Goal: Information Seeking & Learning: Learn about a topic

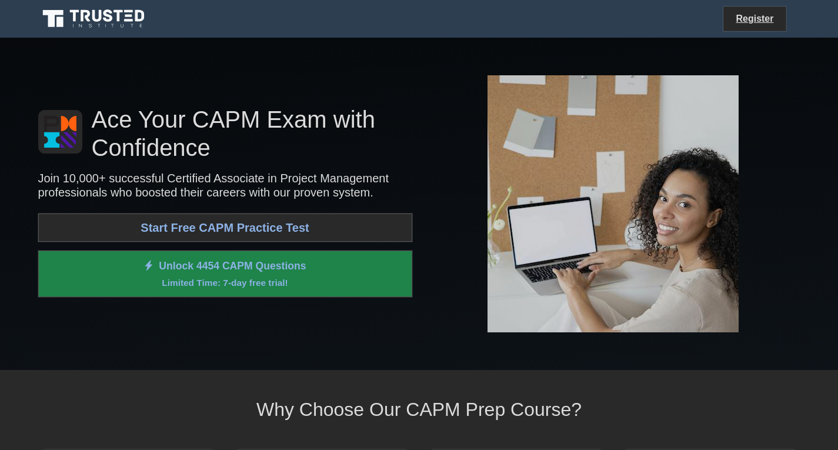
click at [256, 223] on link "Start Free CAPM Practice Test" at bounding box center [225, 227] width 374 height 28
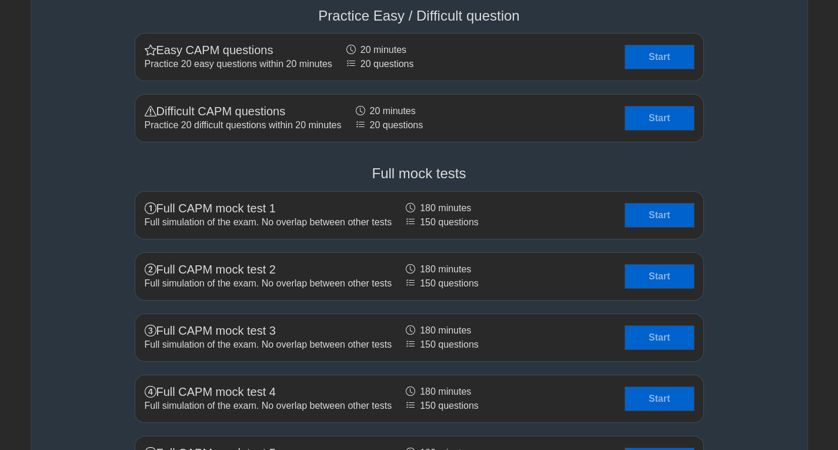
scroll to position [3056, 0]
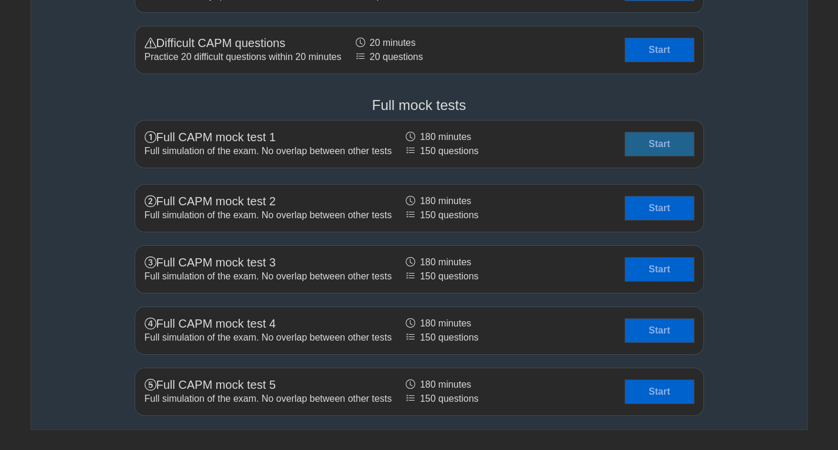
click at [638, 147] on link "Start" at bounding box center [659, 144] width 68 height 24
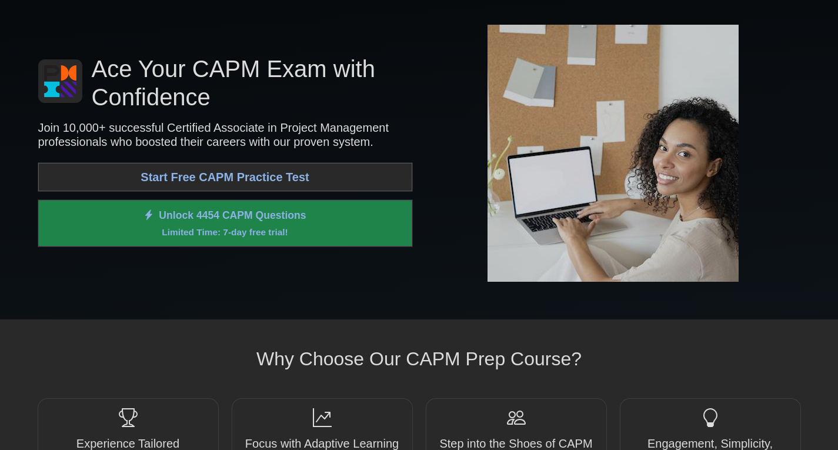
scroll to position [0, 0]
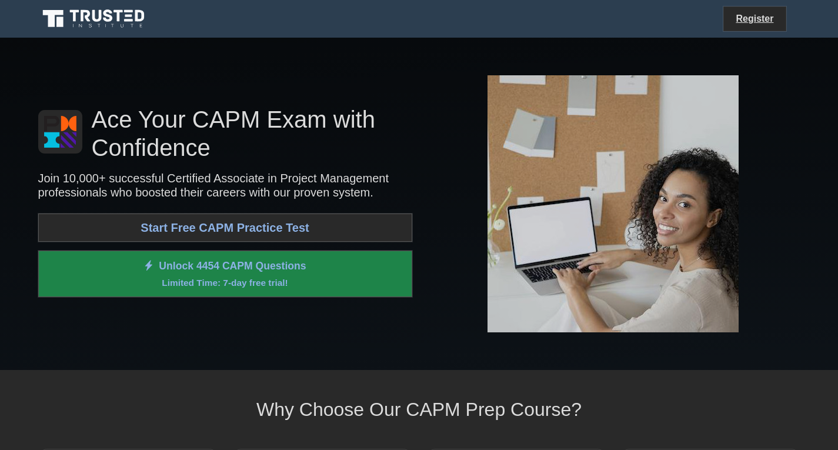
click at [306, 230] on link "Start Free CAPM Practice Test" at bounding box center [225, 227] width 374 height 28
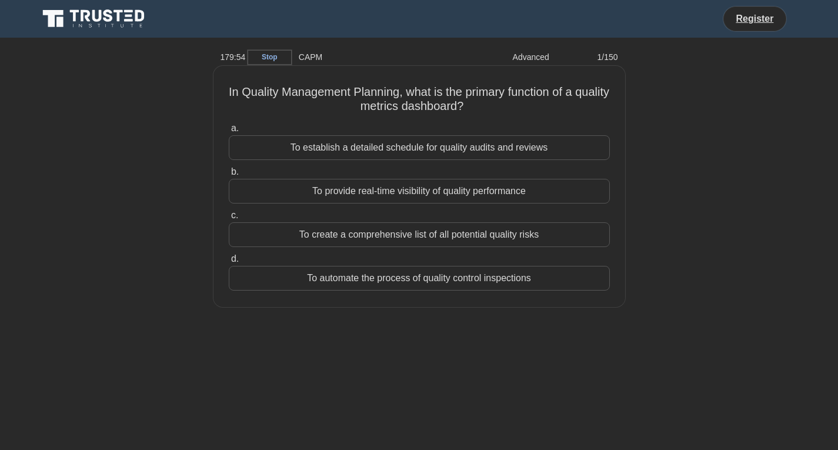
drag, startPoint x: 234, startPoint y: 85, endPoint x: 538, endPoint y: 283, distance: 362.4
click at [538, 283] on div "In Quality Management Planning, what is the primary function of a quality metri…" at bounding box center [419, 187] width 402 height 232
copy div "In Quality Management Planning, what is the primary function of a quality metri…"
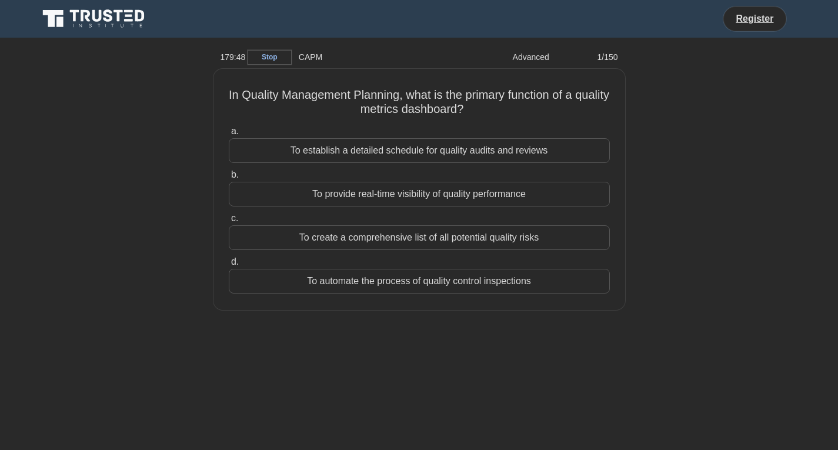
click at [130, 181] on div "In Quality Management Planning, what is the primary function of a quality metri…" at bounding box center [419, 196] width 776 height 255
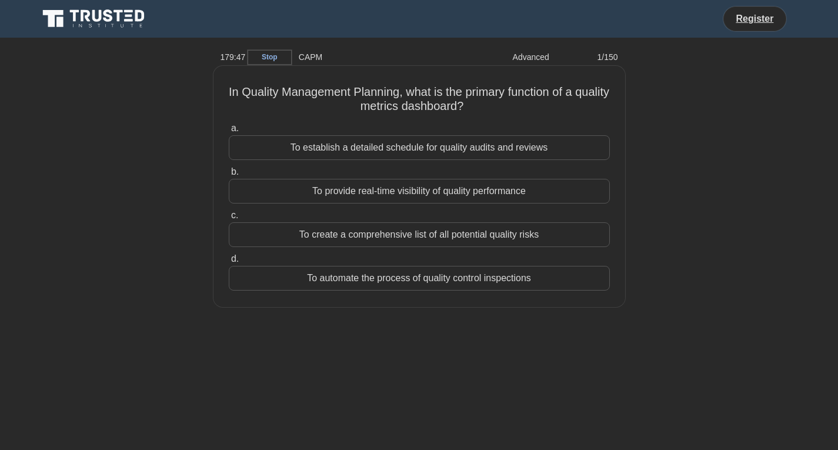
click at [371, 191] on div "To provide real-time visibility of quality performance" at bounding box center [419, 191] width 381 height 25
click at [229, 176] on input "b. To provide real-time visibility of quality performance" at bounding box center [229, 172] width 0 height 8
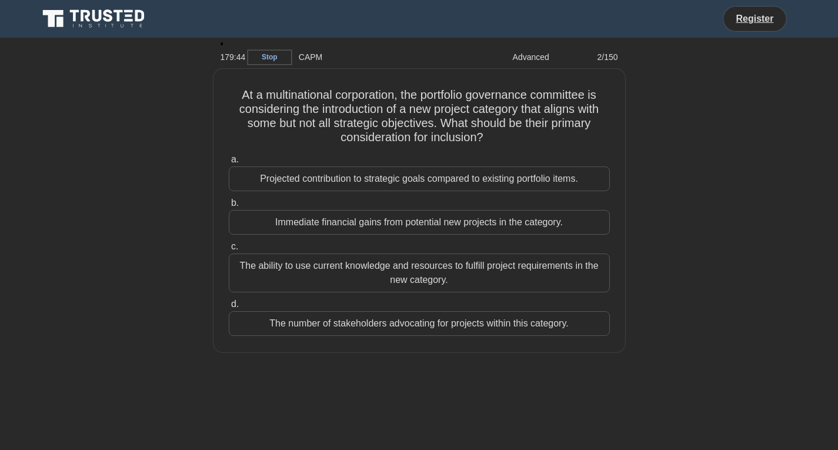
drag, startPoint x: 362, startPoint y: 139, endPoint x: 627, endPoint y: 327, distance: 324.9
click at [627, 327] on div "At a multinational corporation, the portfolio governance committee is consideri…" at bounding box center [419, 217] width 776 height 297
click at [277, 56] on link "Stop" at bounding box center [269, 57] width 44 height 15
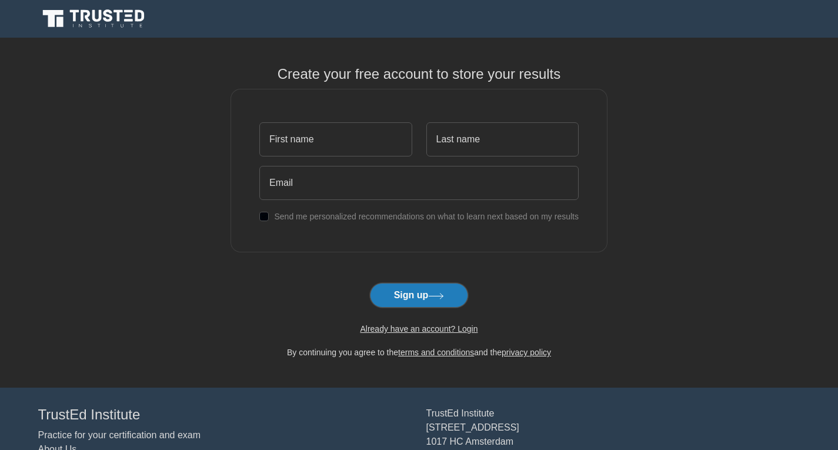
click at [335, 156] on input "text" at bounding box center [335, 139] width 152 height 34
click at [336, 153] on input "text" at bounding box center [335, 139] width 152 height 34
click at [341, 145] on input "text" at bounding box center [335, 139] width 152 height 34
click at [338, 145] on input "text" at bounding box center [335, 139] width 152 height 34
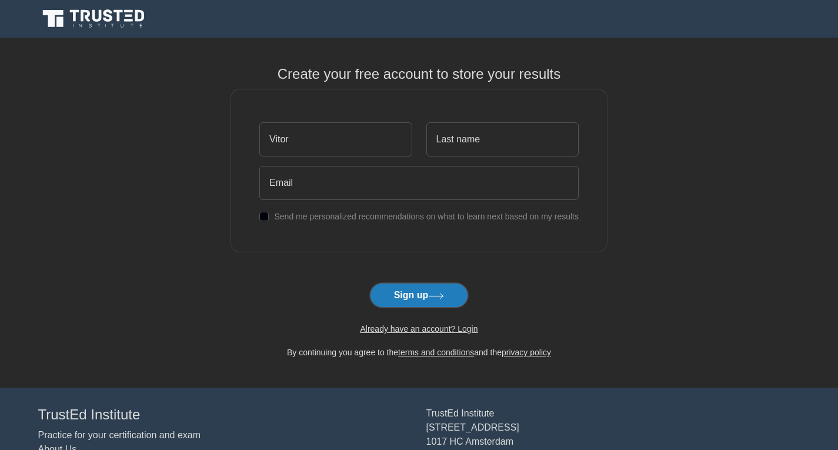
type input "Vitor"
click at [478, 145] on input "text" at bounding box center [502, 139] width 152 height 34
type input "Timóteo"
click at [425, 182] on input "email" at bounding box center [418, 183] width 319 height 34
type input "vitorhoraciotimoteo@gmail.com"
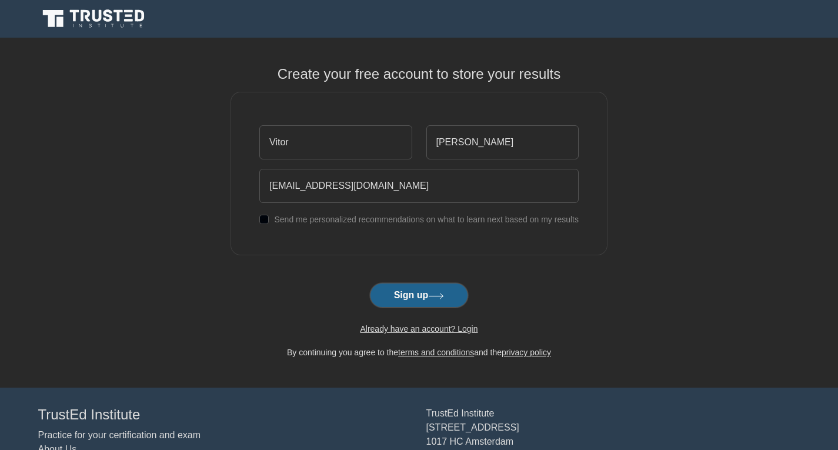
click at [411, 294] on button "Sign up" at bounding box center [419, 295] width 99 height 25
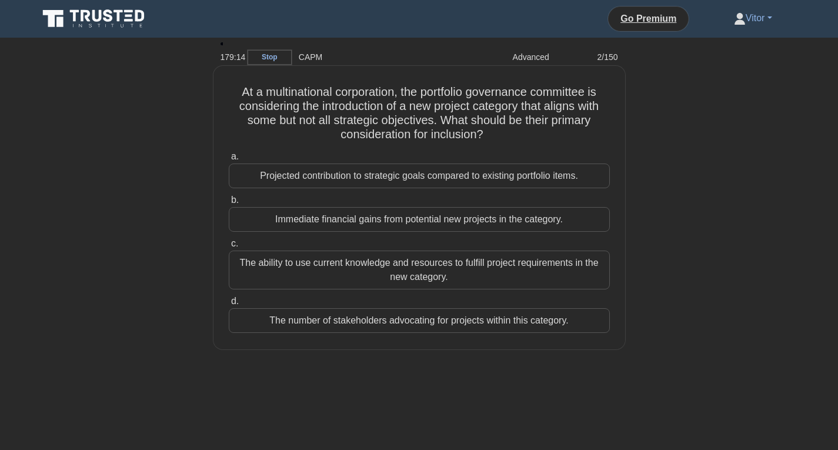
drag, startPoint x: 236, startPoint y: 86, endPoint x: 588, endPoint y: 318, distance: 421.7
click at [588, 318] on div "At a multinational corporation, the portfolio governance committee is consideri…" at bounding box center [419, 208] width 402 height 274
copy div "At a multinational corporation, the portfolio governance committee is consideri…"
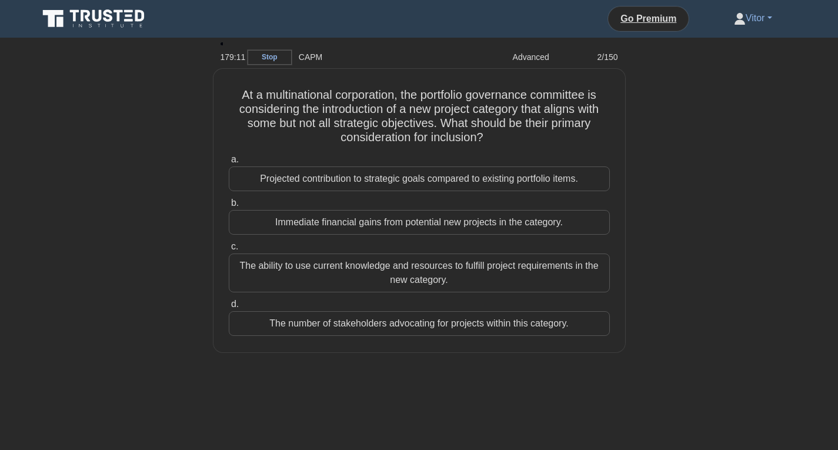
click at [631, 152] on div "At a multinational corporation, the portfolio governance committee is consideri…" at bounding box center [419, 217] width 776 height 297
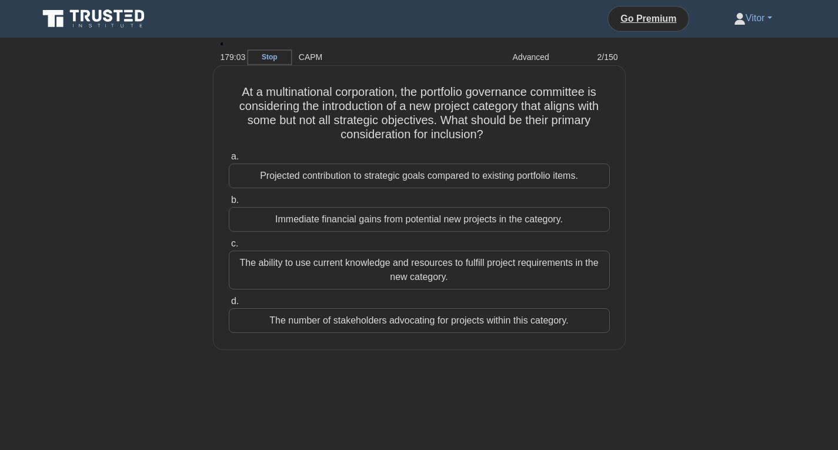
click at [336, 171] on div "Projected contribution to strategic goals compared to existing portfolio items." at bounding box center [419, 175] width 381 height 25
click at [229, 160] on input "a. Projected contribution to strategic goals compared to existing portfolio ite…" at bounding box center [229, 157] width 0 height 8
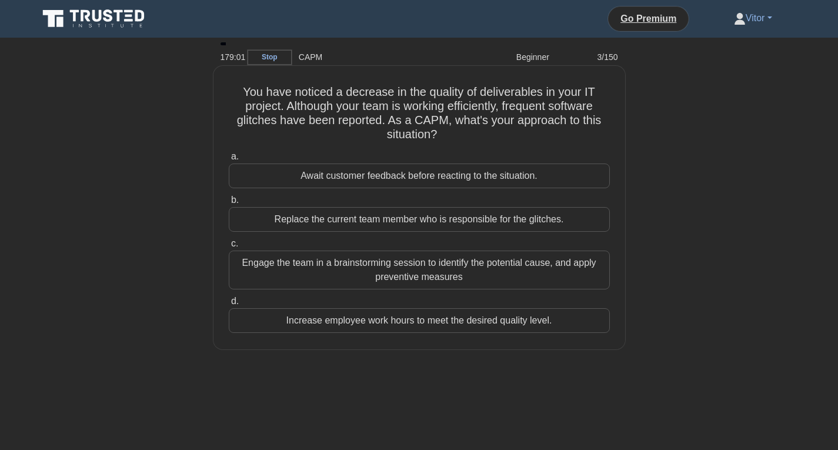
drag, startPoint x: 233, startPoint y: 92, endPoint x: 592, endPoint y: 330, distance: 430.3
click at [592, 330] on div "You have noticed a decrease in the quality of deliverables in your IT project. …" at bounding box center [419, 208] width 402 height 274
copy div "You have noticed a decrease in the quality of deliverables in your IT project. …"
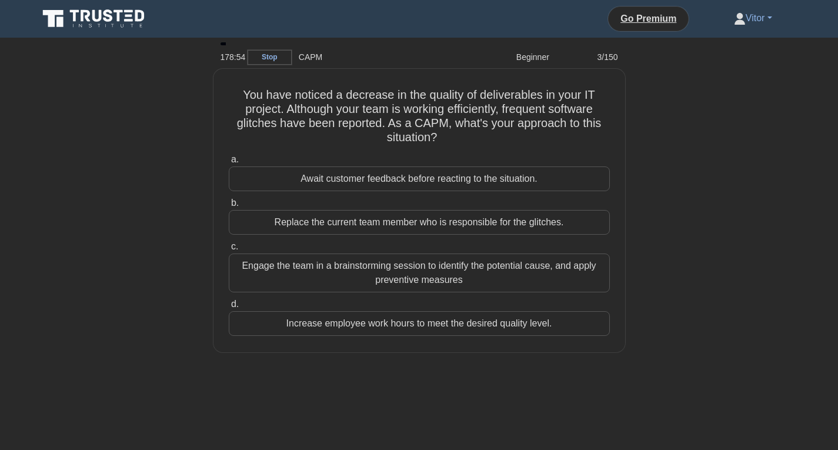
click at [133, 137] on div "You have noticed a decrease in the quality of deliverables in your IT project. …" at bounding box center [419, 217] width 776 height 297
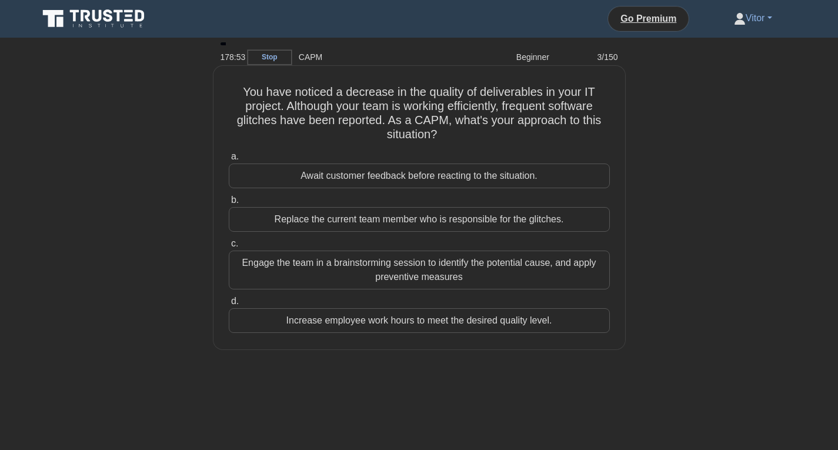
click at [329, 266] on div "Engage the team in a brainstorming session to identify the potential cause, and…" at bounding box center [419, 269] width 381 height 39
click at [229, 247] on input "c. Engage the team in a brainstorming session to identify the potential cause, …" at bounding box center [229, 244] width 0 height 8
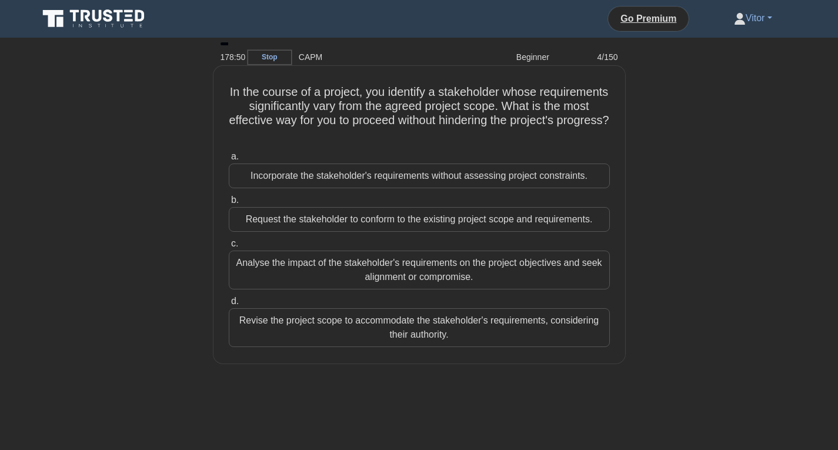
drag, startPoint x: 283, startPoint y: 94, endPoint x: 588, endPoint y: 343, distance: 394.0
click at [588, 343] on div "In the course of a project, you identify a stakeholder whose requirements signi…" at bounding box center [419, 215] width 402 height 288
copy div "In the course of a project, you identify a stakeholder whose requirements signi…"
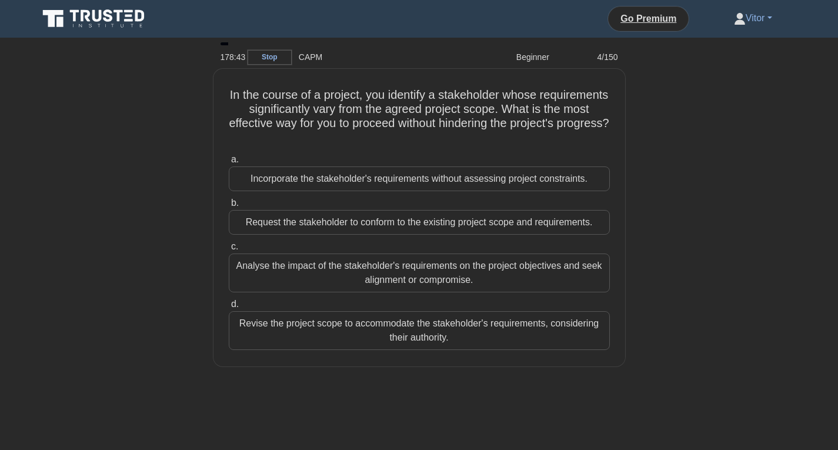
click at [113, 187] on div "In the course of a project, you identify a stakeholder whose requirements signi…" at bounding box center [419, 225] width 776 height 312
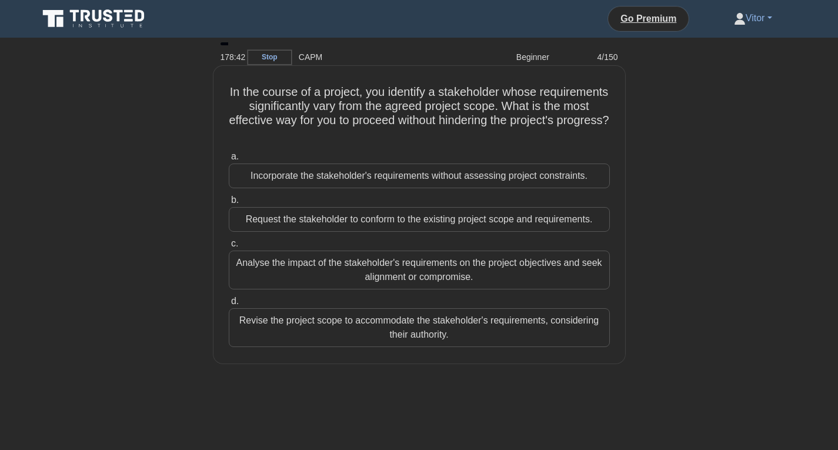
click at [325, 264] on div "Analyse the impact of the stakeholder's requirements on the project objectives …" at bounding box center [419, 269] width 381 height 39
click at [229, 247] on input "c. Analyse the impact of the stakeholder's requirements on the project objectiv…" at bounding box center [229, 244] width 0 height 8
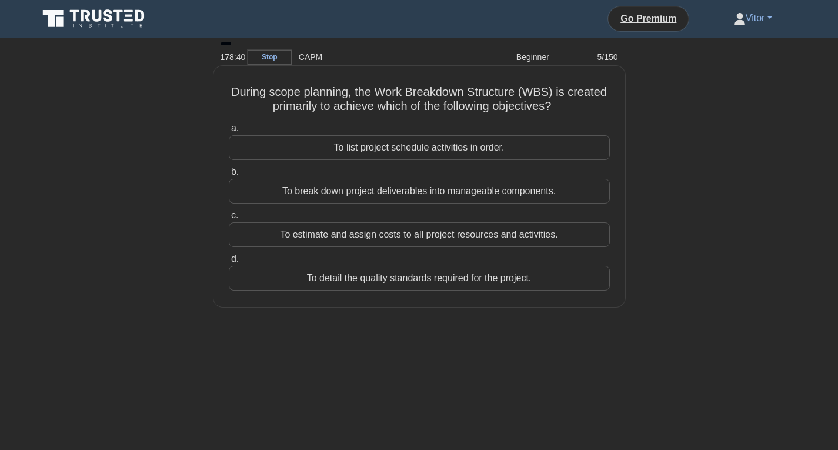
drag, startPoint x: 220, startPoint y: 88, endPoint x: 550, endPoint y: 281, distance: 382.2
click at [550, 281] on div "During scope planning, the Work Breakdown Structure (WBS) is created primarily …" at bounding box center [419, 187] width 402 height 232
copy div "During scope planning, the Work Breakdown Structure (WBS) is created primarily …"
click at [343, 185] on div "To break down project deliverables into manageable components." at bounding box center [419, 191] width 381 height 25
click at [229, 176] on input "b. To break down project deliverables into manageable components." at bounding box center [229, 172] width 0 height 8
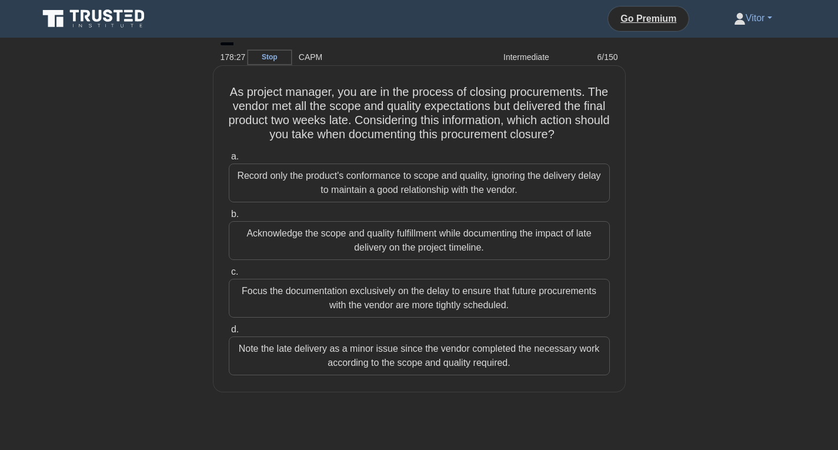
drag, startPoint x: 237, startPoint y: 92, endPoint x: 512, endPoint y: 374, distance: 393.6
click at [511, 377] on div "As project manager, you are in the process of closing procurements. The vendor …" at bounding box center [419, 229] width 402 height 316
copy div "As project manager, you are in the process of closing procurements. The vendor …"
click at [370, 239] on div "Acknowledge the scope and quality fulfillment while documenting the impact of l…" at bounding box center [419, 240] width 381 height 39
click at [229, 218] on input "b. Acknowledge the scope and quality fulfillment while documenting the impact o…" at bounding box center [229, 214] width 0 height 8
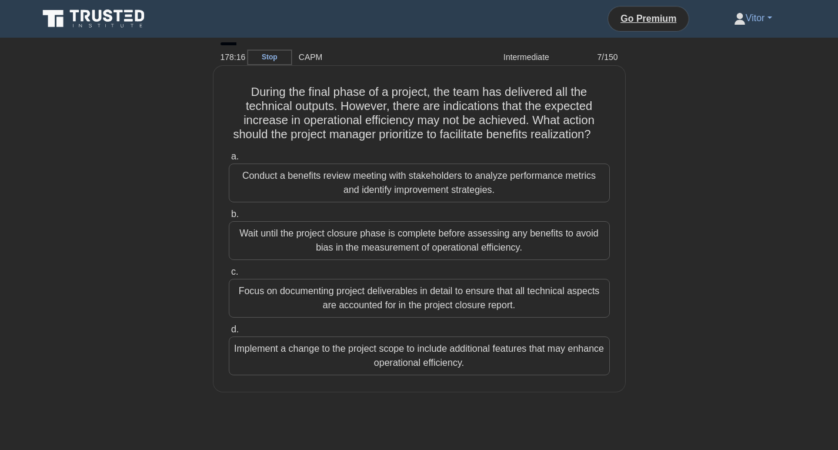
drag, startPoint x: 249, startPoint y: 89, endPoint x: 541, endPoint y: 380, distance: 412.3
click at [541, 380] on div "During the final phase of a project, the team has delivered all the technical o…" at bounding box center [419, 229] width 402 height 316
copy div "During the final phase of a project, the team has delivered all the technical o…"
click at [314, 196] on div "Conduct a benefits review meeting with stakeholders to analyze performance metr…" at bounding box center [419, 182] width 381 height 39
click at [229, 160] on input "a. Conduct a benefits review meeting with stakeholders to analyze performance m…" at bounding box center [229, 157] width 0 height 8
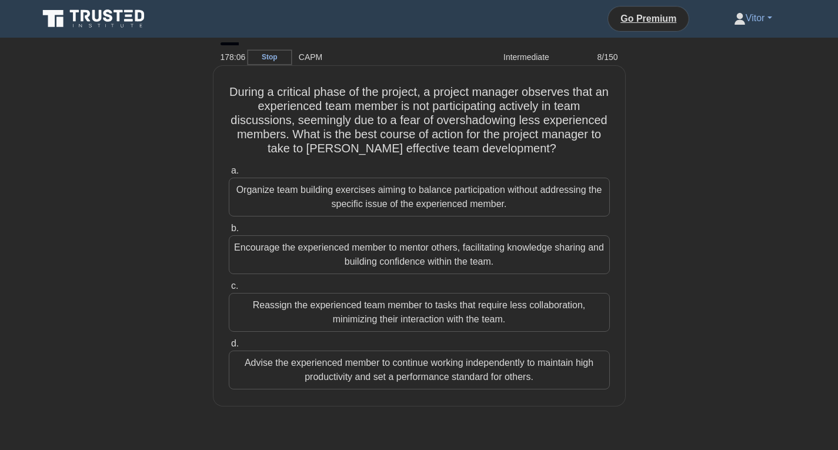
drag, startPoint x: 228, startPoint y: 89, endPoint x: 568, endPoint y: 381, distance: 447.7
click at [568, 381] on div "During a critical phase of the project, a project manager observes that an expe…" at bounding box center [419, 236] width 402 height 330
copy div "During a critical phase of the project, a project manager observes that an expe…"
click at [353, 248] on div "Encourage the experienced member to mentor others, facilitating knowledge shari…" at bounding box center [419, 254] width 381 height 39
click at [229, 232] on input "b. Encourage the experienced member to mentor others, facilitating knowledge sh…" at bounding box center [229, 229] width 0 height 8
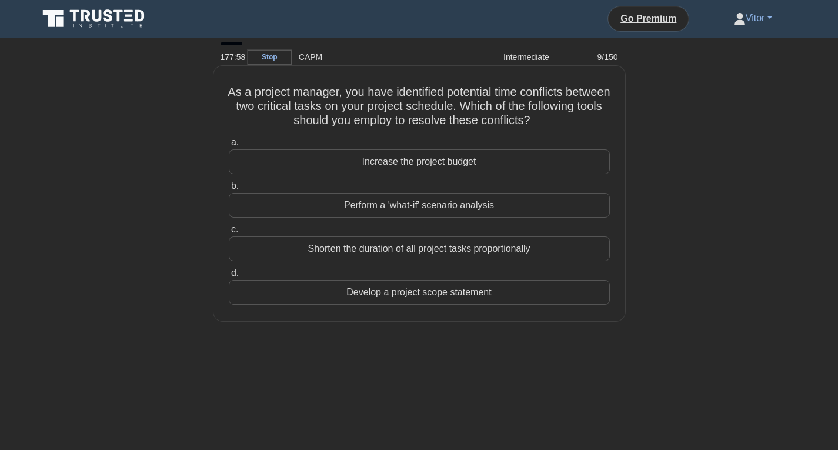
drag, startPoint x: 243, startPoint y: 88, endPoint x: 548, endPoint y: 303, distance: 372.9
click at [548, 303] on div "As a project manager, you have identified potential time conflicts between two …" at bounding box center [419, 194] width 402 height 246
copy div "As a project manager, you have identified potential time conflicts between two …"
click at [365, 209] on div "Perform a 'what-if' scenario analysis" at bounding box center [419, 205] width 381 height 25
click at [229, 190] on input "b. Perform a 'what-if' scenario analysis" at bounding box center [229, 186] width 0 height 8
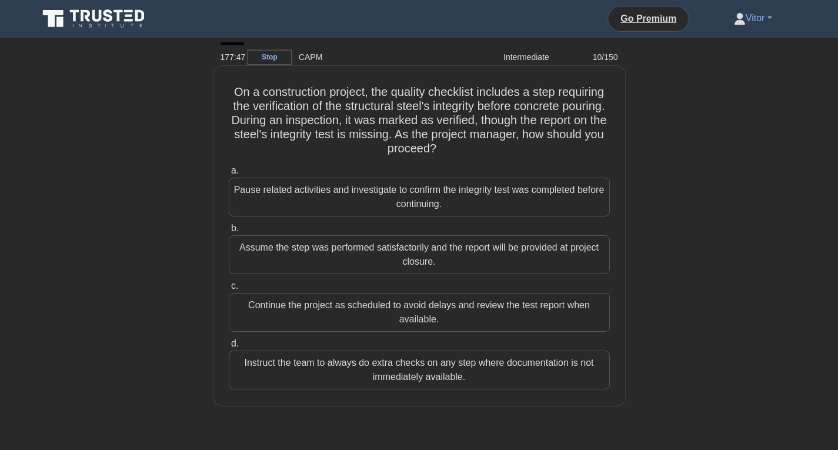
drag, startPoint x: 227, startPoint y: 90, endPoint x: 545, endPoint y: 376, distance: 427.8
click at [545, 376] on div "On a construction project, the quality checklist includes a step requiring the …" at bounding box center [419, 236] width 402 height 330
copy div "On a construction project, the quality checklist includes a step requiring the …"
click at [401, 187] on div "Pause related activities and investigate to confirm the integrity test was comp…" at bounding box center [419, 196] width 381 height 39
click at [229, 175] on input "a. Pause related activities and investigate to confirm the integrity test was c…" at bounding box center [229, 171] width 0 height 8
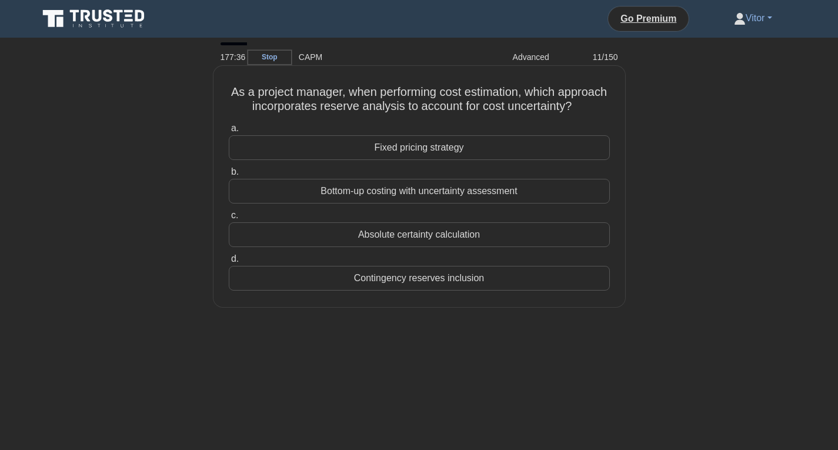
drag, startPoint x: 244, startPoint y: 89, endPoint x: 527, endPoint y: 289, distance: 346.5
click at [527, 289] on div "As a project manager, when performing cost estimation, which approach incorpora…" at bounding box center [419, 187] width 402 height 232
copy div "As a project manager, when performing cost estimation, which approach incorpora…"
click at [404, 290] on div "Contingency reserves inclusion" at bounding box center [419, 278] width 381 height 25
click at [229, 263] on input "d. Contingency reserves inclusion" at bounding box center [229, 259] width 0 height 8
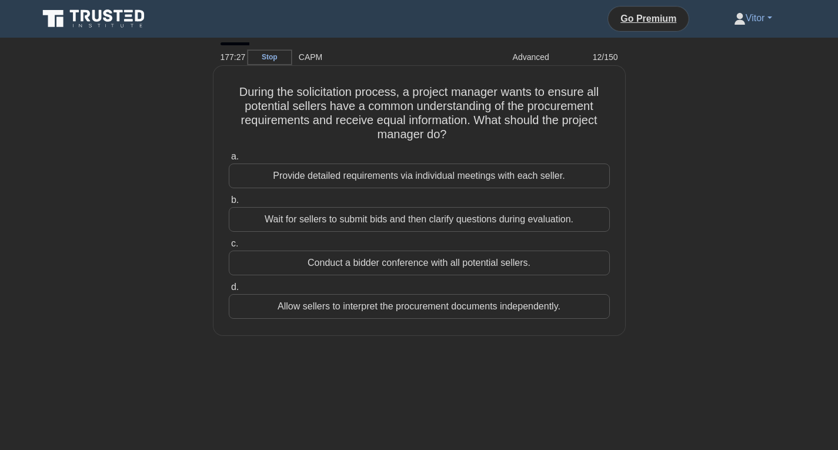
drag, startPoint x: 229, startPoint y: 94, endPoint x: 588, endPoint y: 306, distance: 417.1
click at [588, 306] on div "During the solicitation process, a project manager wants to ensure all potentia…" at bounding box center [419, 201] width 402 height 260
click at [429, 264] on div "Conduct a bidder conference with all potential sellers." at bounding box center [419, 262] width 381 height 25
click at [229, 247] on input "c. Conduct a bidder conference with all potential sellers." at bounding box center [229, 244] width 0 height 8
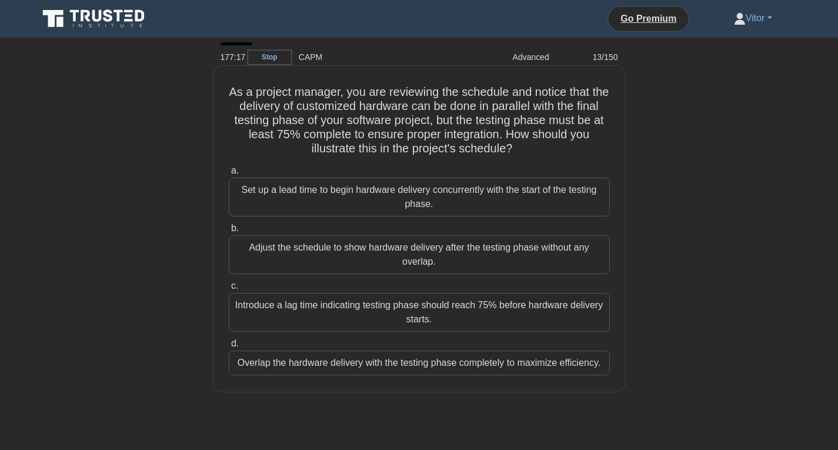
drag, startPoint x: 237, startPoint y: 87, endPoint x: 606, endPoint y: 372, distance: 465.9
click at [606, 372] on div "As a project manager, you are reviewing the schedule and notice that the delive…" at bounding box center [419, 229] width 402 height 316
click at [349, 312] on div "Introduce a lag time indicating testing phase should reach 75% before hardware …" at bounding box center [419, 312] width 381 height 39
click at [229, 290] on input "c. Introduce a lag time indicating testing phase should reach 75% before hardwa…" at bounding box center [229, 286] width 0 height 8
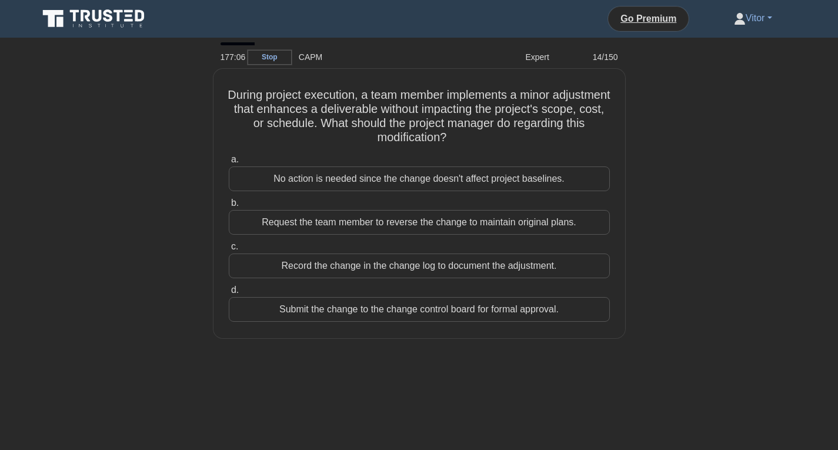
drag, startPoint x: 242, startPoint y: 90, endPoint x: 627, endPoint y: 320, distance: 448.6
click at [627, 320] on div "During project execution, a team member implements a minor adjustment that enha…" at bounding box center [419, 210] width 776 height 283
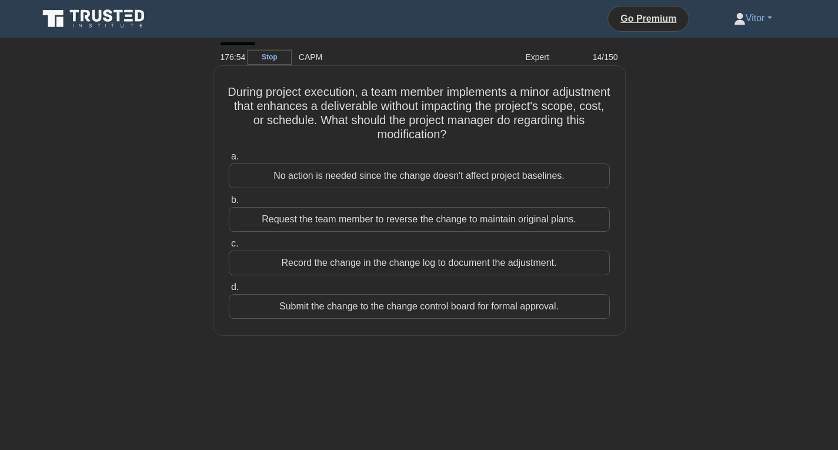
click at [360, 262] on div "Record the change in the change log to document the adjustment." at bounding box center [419, 262] width 381 height 25
click at [229, 247] on input "c. Record the change in the change log to document the adjustment." at bounding box center [229, 244] width 0 height 8
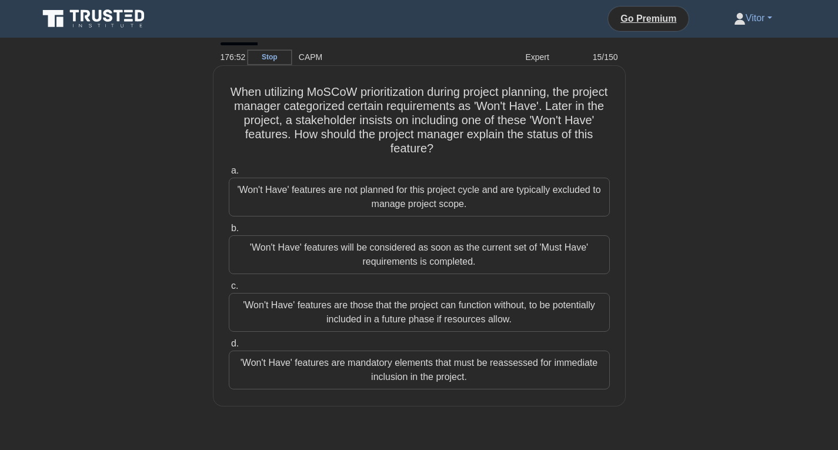
drag, startPoint x: 237, startPoint y: 81, endPoint x: 504, endPoint y: 383, distance: 403.5
click at [504, 383] on div "When utilizing MoSCoW prioritization during project planning, the project manag…" at bounding box center [419, 236] width 402 height 330
click at [350, 197] on div "'Won't Have' features are not planned for this project cycle and are typically …" at bounding box center [419, 196] width 381 height 39
click at [229, 175] on input "a. 'Won't Have' features are not planned for this project cycle and are typical…" at bounding box center [229, 171] width 0 height 8
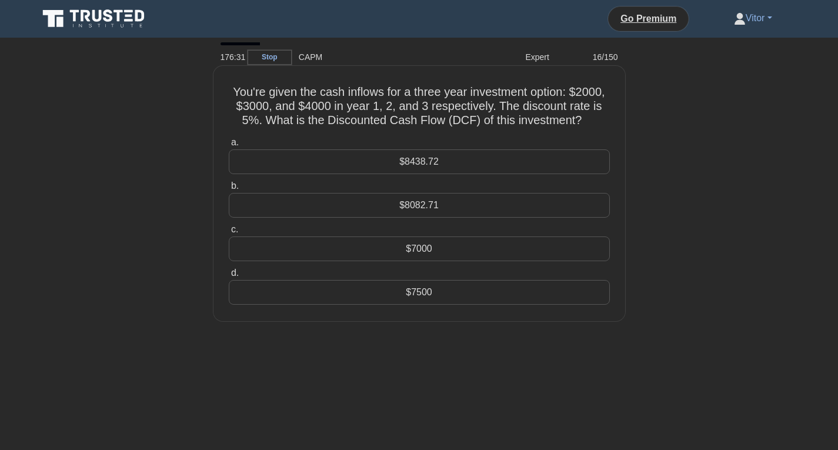
drag, startPoint x: 226, startPoint y: 87, endPoint x: 485, endPoint y: 296, distance: 332.7
click at [485, 296] on div "You're given the cash inflows for a three year investment option: $2000, $3000,…" at bounding box center [419, 194] width 402 height 246
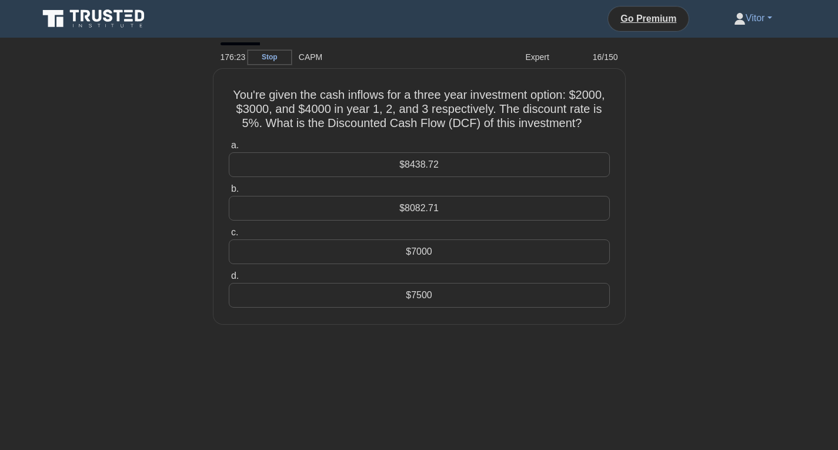
click at [175, 130] on div "You're given the cash inflows for a three year investment option: $2000, $3000,…" at bounding box center [419, 203] width 776 height 269
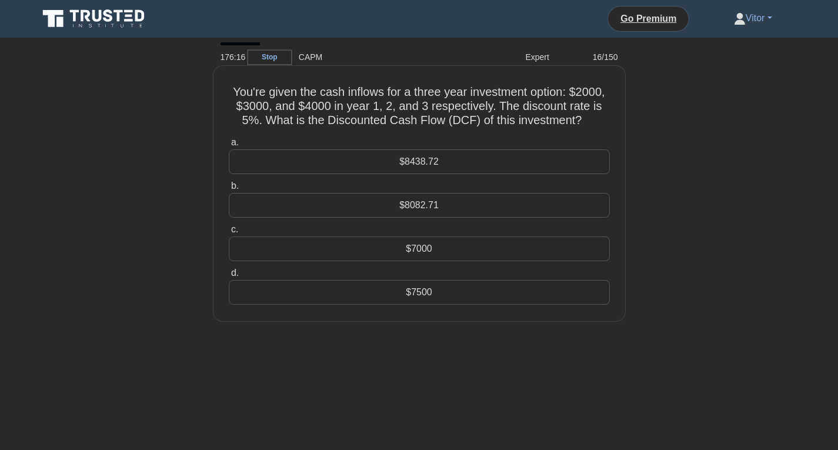
click at [423, 209] on div "$8082.71" at bounding box center [419, 205] width 381 height 25
click at [229, 190] on input "b. $8082.71" at bounding box center [229, 186] width 0 height 8
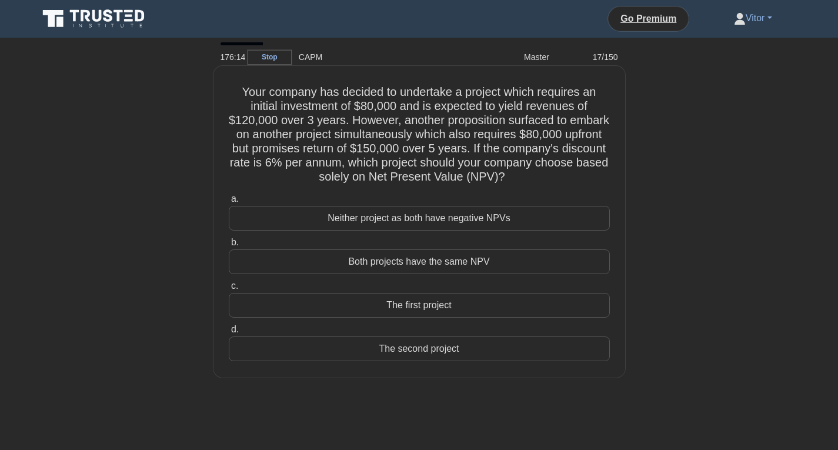
drag, startPoint x: 242, startPoint y: 91, endPoint x: 517, endPoint y: 355, distance: 380.8
click at [517, 355] on div "Your company has decided to undertake a project which requires an initial inves…" at bounding box center [419, 222] width 402 height 302
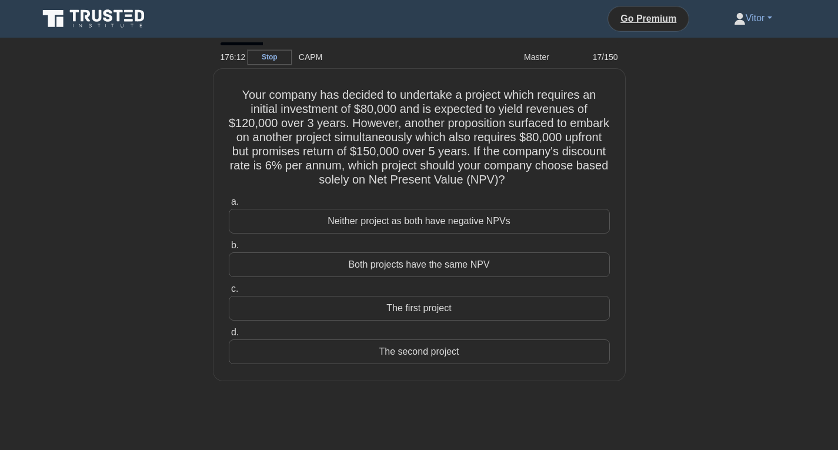
click at [259, 62] on link "Stop" at bounding box center [269, 57] width 44 height 15
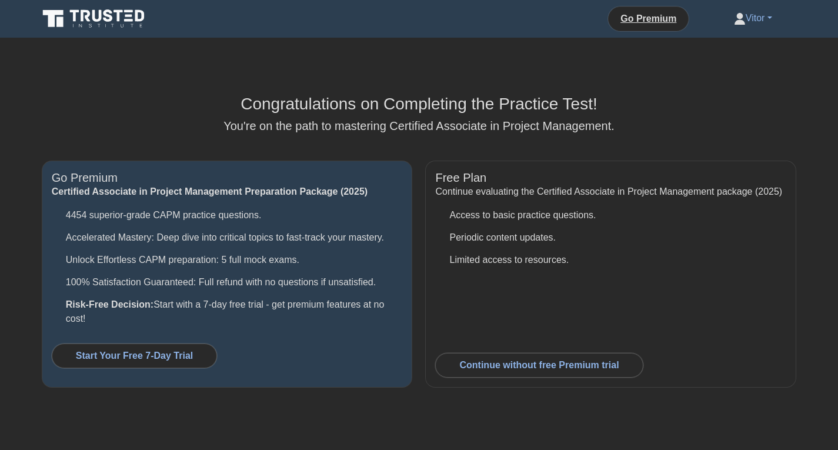
click at [140, 6] on link at bounding box center [94, 19] width 113 height 28
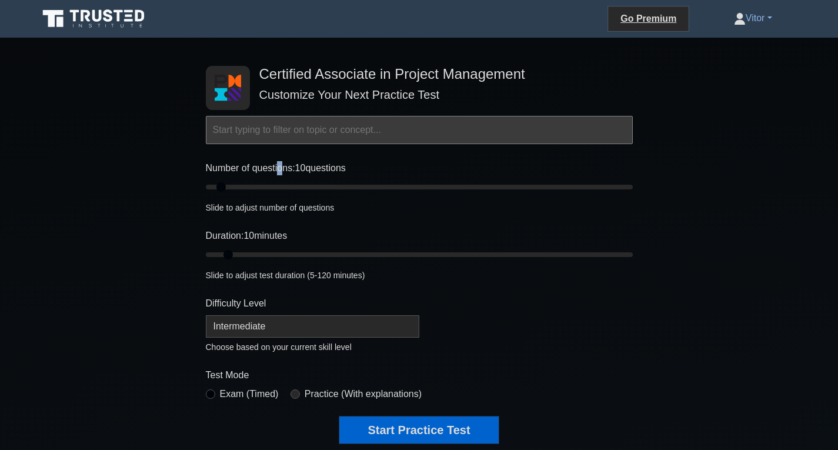
click at [284, 170] on label "Number of questions: 10 questions" at bounding box center [276, 168] width 140 height 14
click at [276, 175] on div at bounding box center [276, 175] width 0 height 0
click at [186, 207] on div "Certified Associate in Project Management Customize Your Next Practice Test Top…" at bounding box center [419, 407] width 838 height 739
type input "10"
drag, startPoint x: 221, startPoint y: 186, endPoint x: 224, endPoint y: 192, distance: 6.1
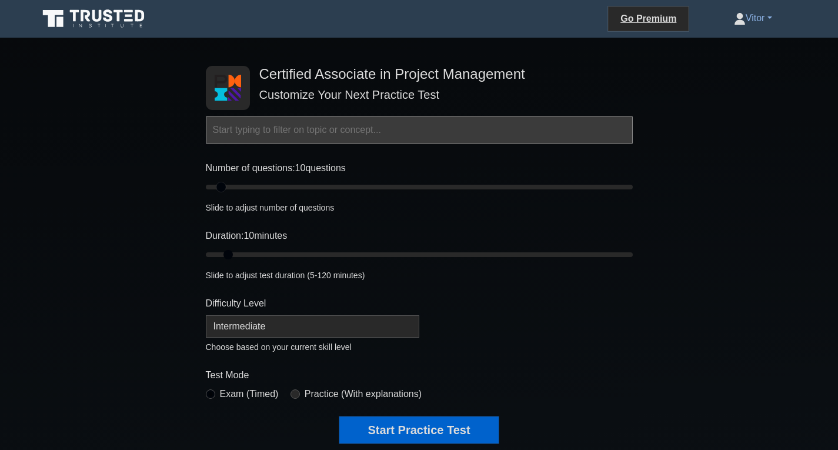
click at [224, 192] on input "Number of questions: 10 questions" at bounding box center [419, 187] width 427 height 14
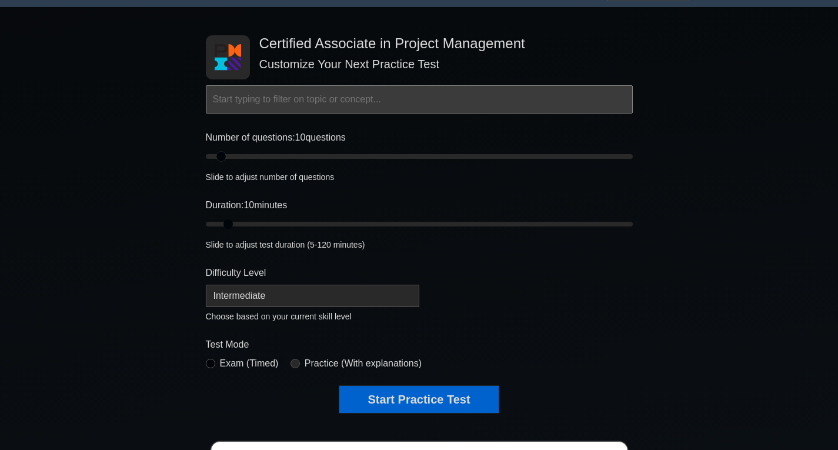
scroll to position [59, 0]
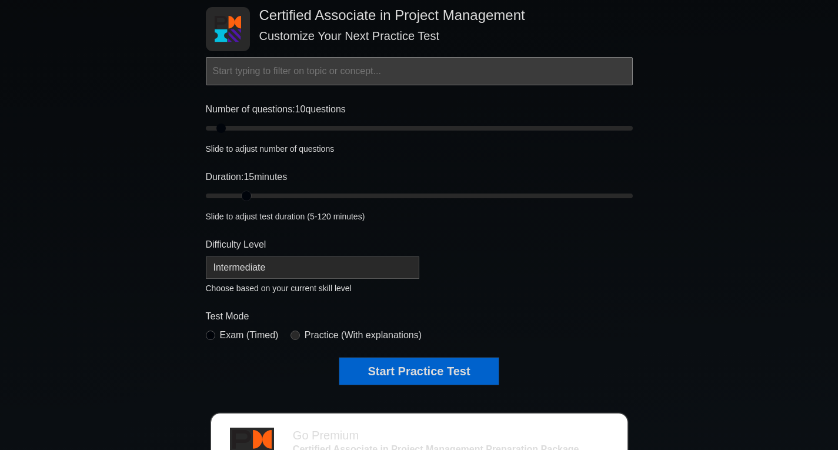
drag, startPoint x: 232, startPoint y: 197, endPoint x: 245, endPoint y: 192, distance: 14.2
type input "15"
click at [245, 192] on input "Duration: 15 minutes" at bounding box center [419, 196] width 427 height 14
click at [158, 186] on div "Certified Associate in Project Management Customize Your Next Practice Test Top…" at bounding box center [419, 348] width 838 height 739
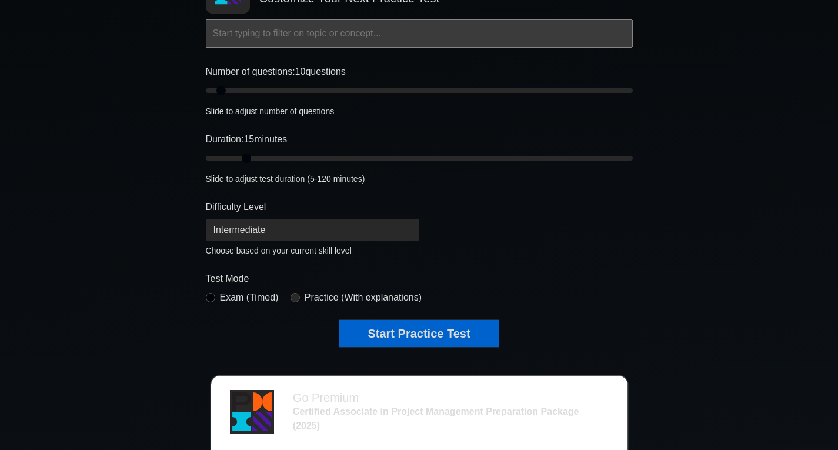
scroll to position [118, 0]
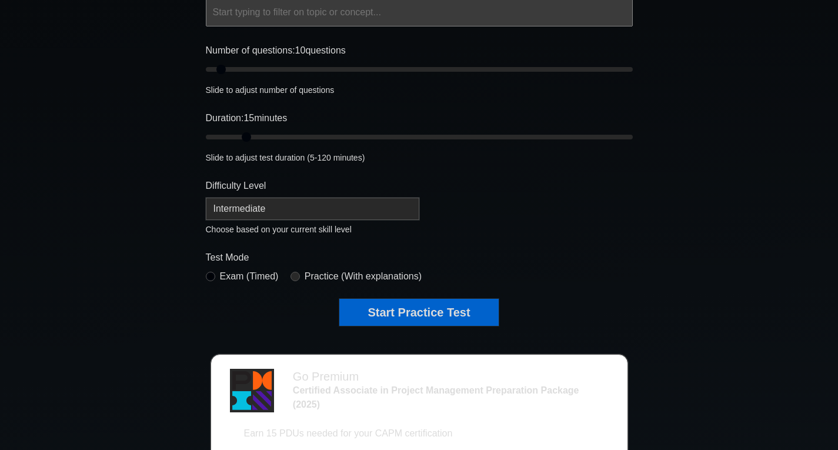
click at [245, 205] on select "Beginner Intermediate Expert" at bounding box center [312, 208] width 213 height 22
click at [206, 197] on select "Beginner Intermediate Expert" at bounding box center [312, 208] width 213 height 22
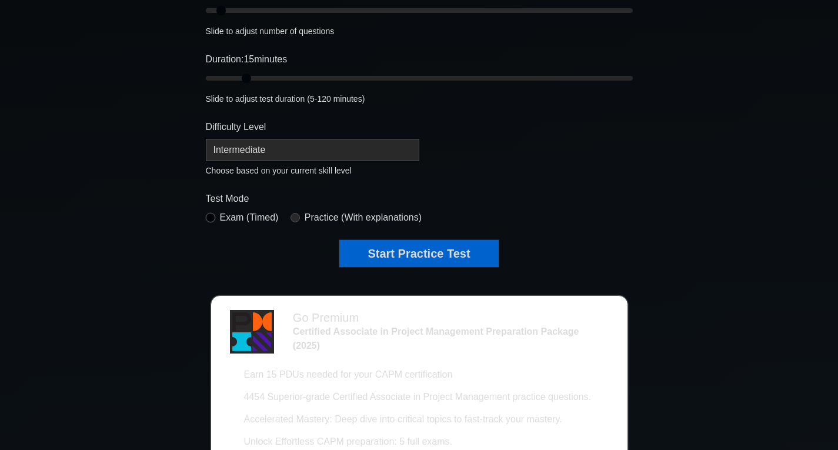
click at [210, 216] on input "radio" at bounding box center [210, 217] width 9 height 9
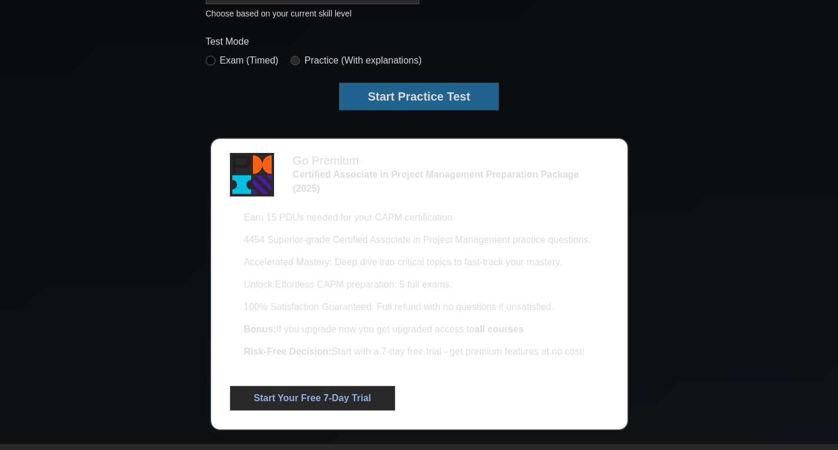
scroll to position [235, 0]
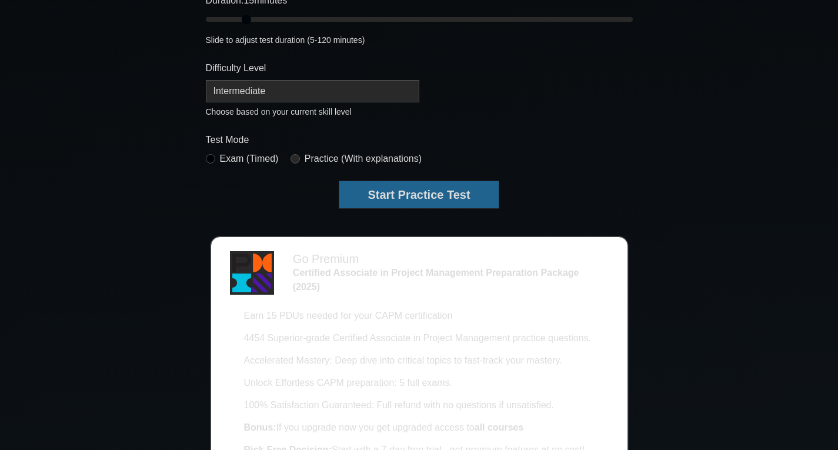
click at [398, 204] on button "Start Practice Test" at bounding box center [418, 194] width 159 height 27
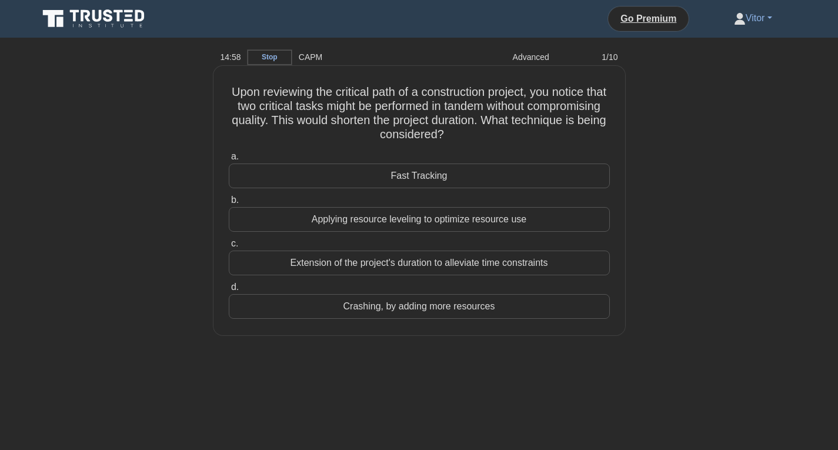
drag, startPoint x: 230, startPoint y: 95, endPoint x: 554, endPoint y: 320, distance: 393.9
click at [554, 320] on div "Upon reviewing the critical path of a construction project, you notice that two…" at bounding box center [419, 201] width 402 height 260
copy div "Upon reviewing the critical path of a construction project, you notice that two…"
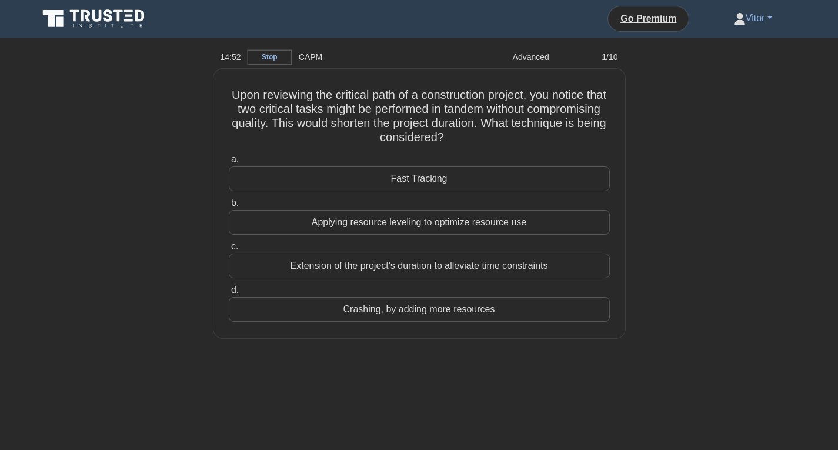
click at [196, 116] on div "Upon reviewing the critical path of a construction project, you notice that two…" at bounding box center [419, 210] width 776 height 283
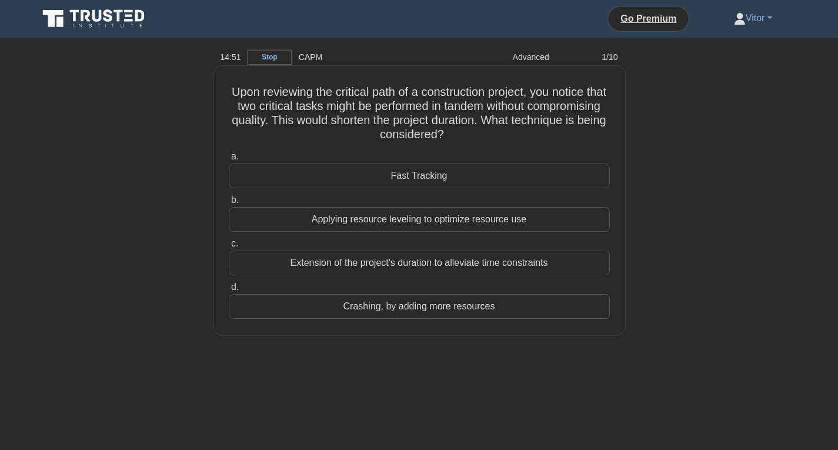
click at [413, 175] on div "Fast Tracking" at bounding box center [419, 175] width 381 height 25
click at [229, 160] on input "a. Fast Tracking" at bounding box center [229, 157] width 0 height 8
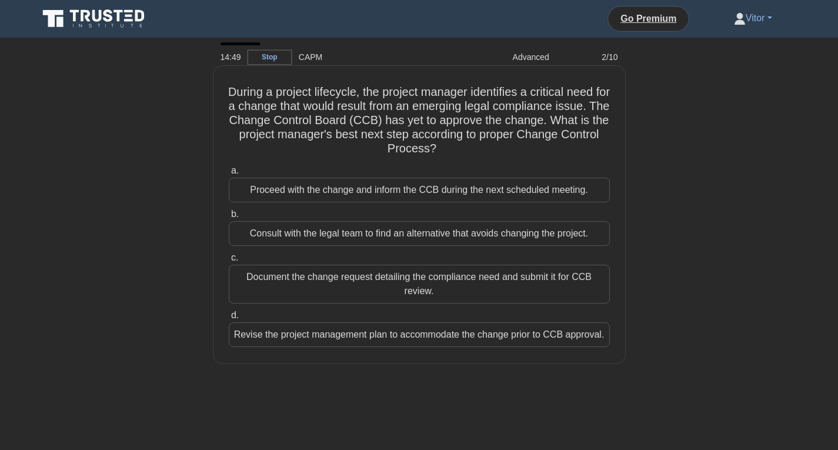
drag, startPoint x: 226, startPoint y: 91, endPoint x: 609, endPoint y: 337, distance: 455.0
click at [609, 337] on div "During a project lifecycle, the project manager identifies a critical need for …" at bounding box center [419, 215] width 402 height 288
copy div "During a project lifecycle, the project manager identifies a critical need for …"
click at [576, 103] on h5 "During a project lifecycle, the project manager identifies a critical need for …" at bounding box center [418, 121] width 383 height 72
click at [394, 286] on div "Document the change request detailing the compliance need and submit it for CCB…" at bounding box center [419, 283] width 381 height 39
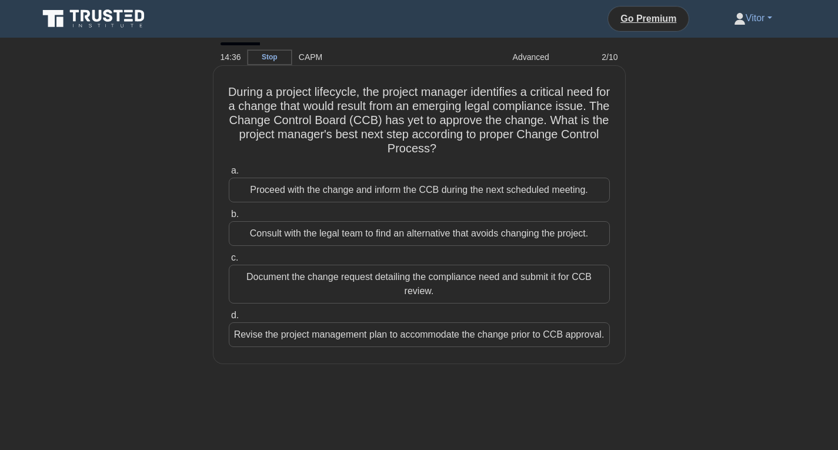
click at [229, 262] on input "c. Document the change request detailing the compliance need and submit it for …" at bounding box center [229, 258] width 0 height 8
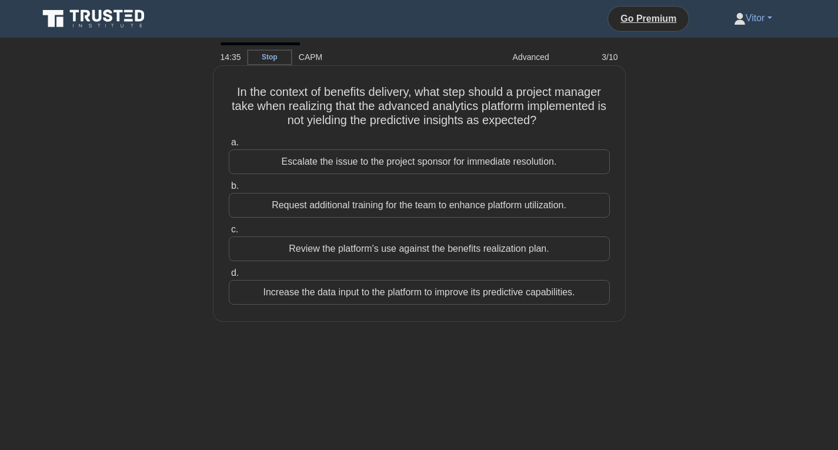
drag, startPoint x: 228, startPoint y: 89, endPoint x: 588, endPoint y: 296, distance: 415.2
click at [588, 296] on div "In the context of benefits delivery, what step should a project manager take wh…" at bounding box center [419, 194] width 402 height 246
copy div "In the context of benefits delivery, what step should a project manager take wh…"
click at [406, 252] on div "Review the platform's use against the benefits realization plan." at bounding box center [419, 248] width 381 height 25
click at [229, 233] on input "c. Review the platform's use against the benefits realization plan." at bounding box center [229, 230] width 0 height 8
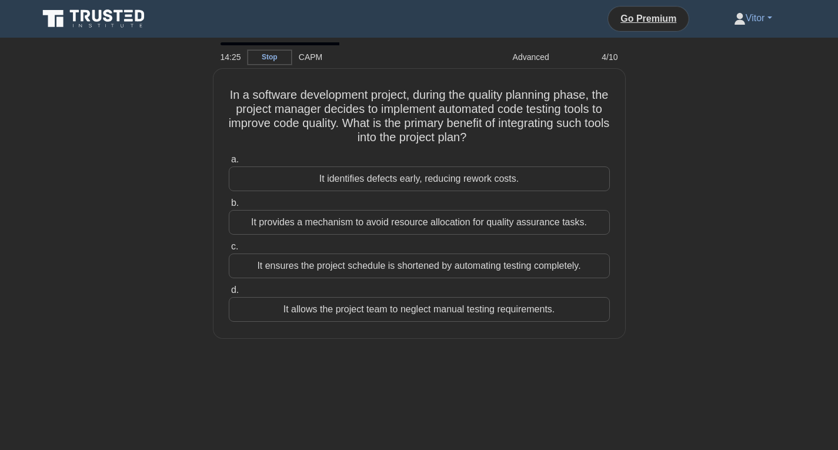
drag, startPoint x: 234, startPoint y: 89, endPoint x: 652, endPoint y: 313, distance: 474.1
click at [652, 313] on div "In a software development project, during the quality planning phase, the proje…" at bounding box center [419, 210] width 776 height 283
copy div "In a software development project, during the quality planning phase, the proje…"
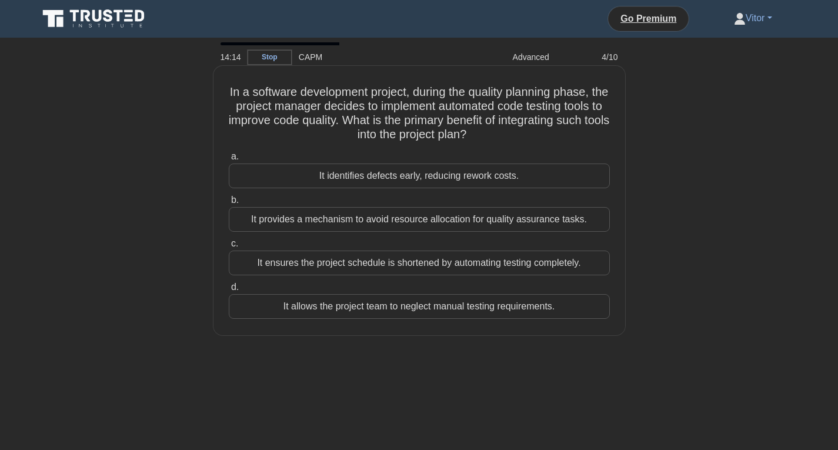
click at [454, 172] on div "It identifies defects early, reducing rework costs." at bounding box center [419, 175] width 381 height 25
click at [229, 160] on input "a. It identifies defects early, reducing rework costs." at bounding box center [229, 157] width 0 height 8
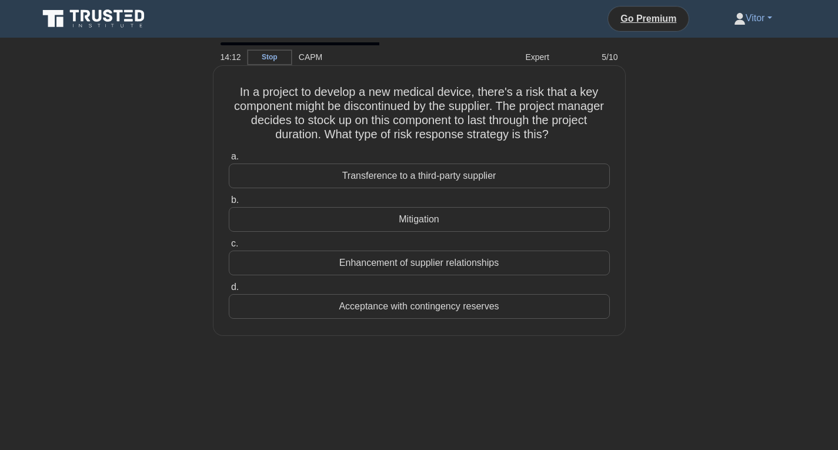
drag, startPoint x: 246, startPoint y: 91, endPoint x: 585, endPoint y: 303, distance: 400.3
click at [585, 303] on div "In a project to develop a new medical device, there's a risk that a key compone…" at bounding box center [419, 201] width 402 height 260
copy div "In a project to develop a new medical device, there's a risk that a key compone…"
click at [387, 217] on div "Mitigation" at bounding box center [419, 219] width 381 height 25
click at [229, 204] on input "b. Mitigation" at bounding box center [229, 200] width 0 height 8
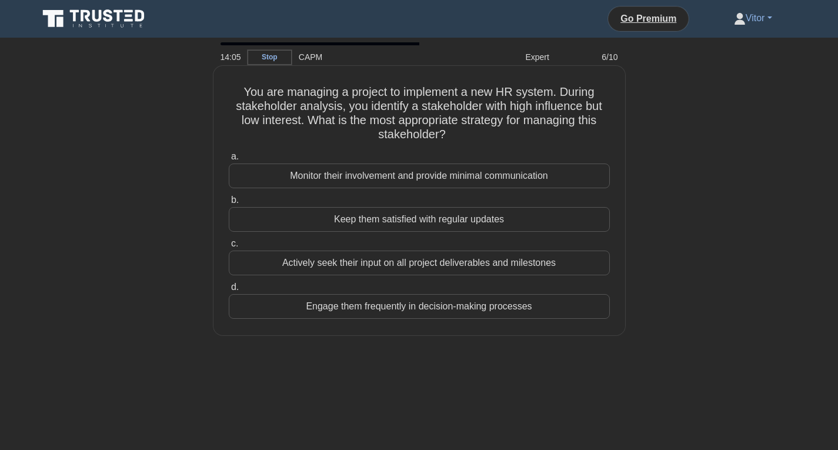
drag, startPoint x: 236, startPoint y: 91, endPoint x: 597, endPoint y: 303, distance: 418.6
click at [597, 303] on div "You are managing a project to implement a new HR system. During stakeholder ana…" at bounding box center [419, 201] width 402 height 260
copy div "You are managing a project to implement a new HR system. During stakeholder ana…"
click at [408, 225] on div "Keep them satisfied with regular updates" at bounding box center [419, 219] width 381 height 25
click at [229, 204] on input "b. Keep them satisfied with regular updates" at bounding box center [229, 200] width 0 height 8
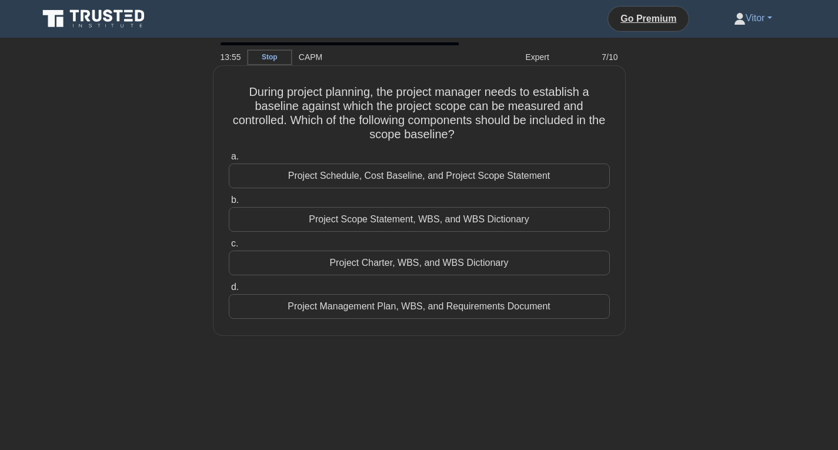
drag, startPoint x: 244, startPoint y: 89, endPoint x: 583, endPoint y: 300, distance: 399.7
click at [582, 302] on div "During project planning, the project manager needs to establish a baseline agai…" at bounding box center [419, 201] width 402 height 260
copy div "During project planning, the project manager needs to establish a baseline agai…"
click at [407, 219] on div "Project Scope Statement, WBS, and WBS Dictionary" at bounding box center [419, 219] width 381 height 25
click at [229, 204] on input "b. Project Scope Statement, WBS, and WBS Dictionary" at bounding box center [229, 200] width 0 height 8
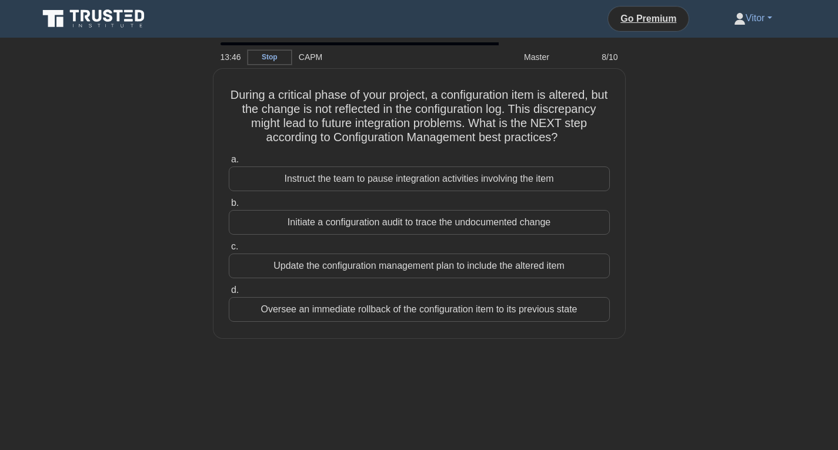
drag, startPoint x: 224, startPoint y: 86, endPoint x: 631, endPoint y: 319, distance: 468.3
click at [631, 319] on div "During a critical phase of your project, a configuration item is altered, but t…" at bounding box center [419, 210] width 776 height 283
copy div "During a critical phase of your project, a configuration item is altered, but t…"
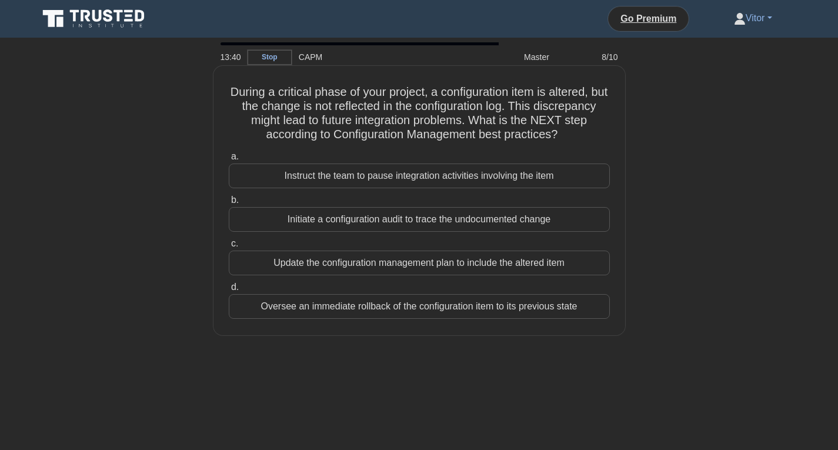
click at [443, 218] on div "Initiate a configuration audit to trace the undocumented change" at bounding box center [419, 219] width 381 height 25
click at [229, 204] on input "b. Initiate a configuration audit to trace the undocumented change" at bounding box center [229, 200] width 0 height 8
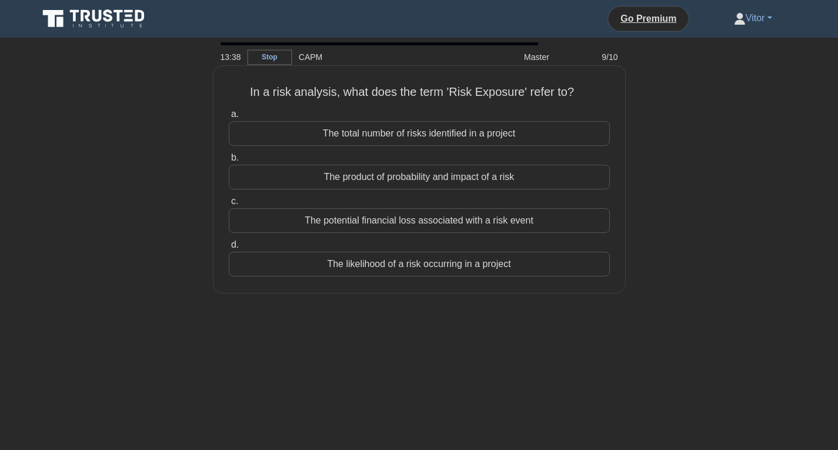
drag, startPoint x: 229, startPoint y: 86, endPoint x: 564, endPoint y: 272, distance: 383.6
click at [564, 272] on div "In a risk analysis, what does the term 'Risk Exposure' refer to? .spinner_0XTQ{…" at bounding box center [419, 179] width 402 height 217
copy div "In a risk analysis, what does the term 'Risk Exposure' refer to? .spinner_0XTQ{…"
click at [404, 181] on div "The product of probability and impact of a risk" at bounding box center [419, 177] width 381 height 25
click at [229, 162] on input "b. The product of probability and impact of a risk" at bounding box center [229, 158] width 0 height 8
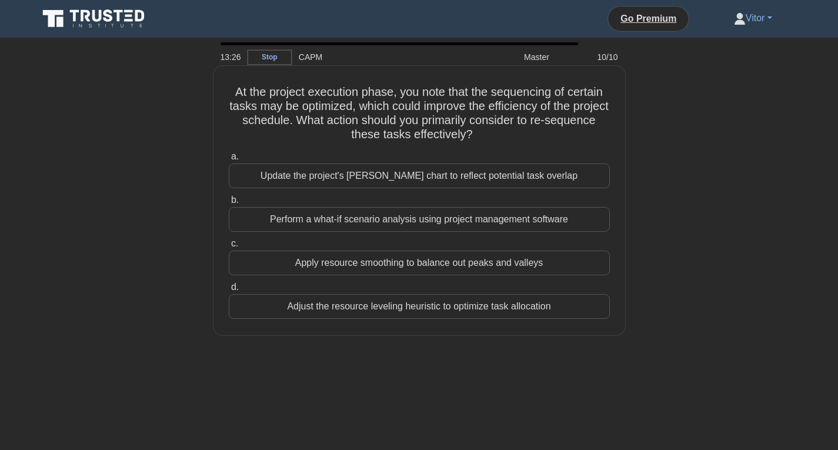
drag, startPoint x: 228, startPoint y: 91, endPoint x: 592, endPoint y: 321, distance: 430.6
click at [592, 321] on div "At the project execution phase, you note that the sequencing of certain tasks m…" at bounding box center [419, 201] width 402 height 260
copy div "At the project execution phase, you note that the sequencing of certain tasks m…"
click at [386, 225] on div "Perform a what-if scenario analysis using project management software" at bounding box center [419, 219] width 381 height 25
click at [229, 204] on input "b. Perform a what-if scenario analysis using project management software" at bounding box center [229, 200] width 0 height 8
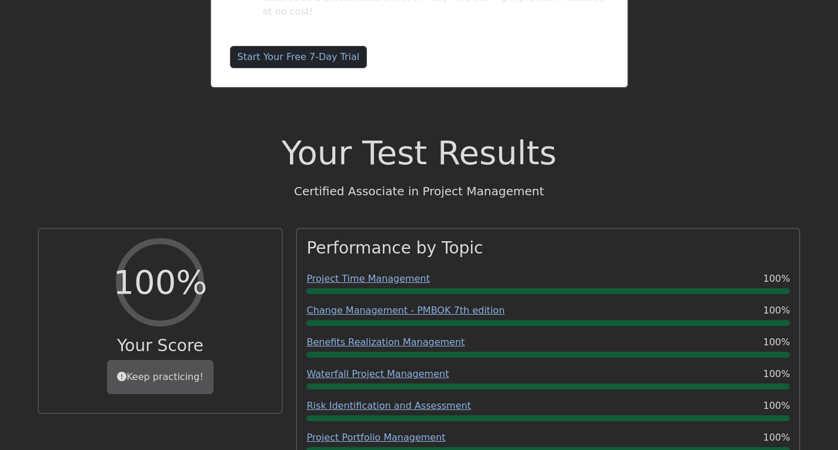
scroll to position [235, 0]
